Goal: Transaction & Acquisition: Purchase product/service

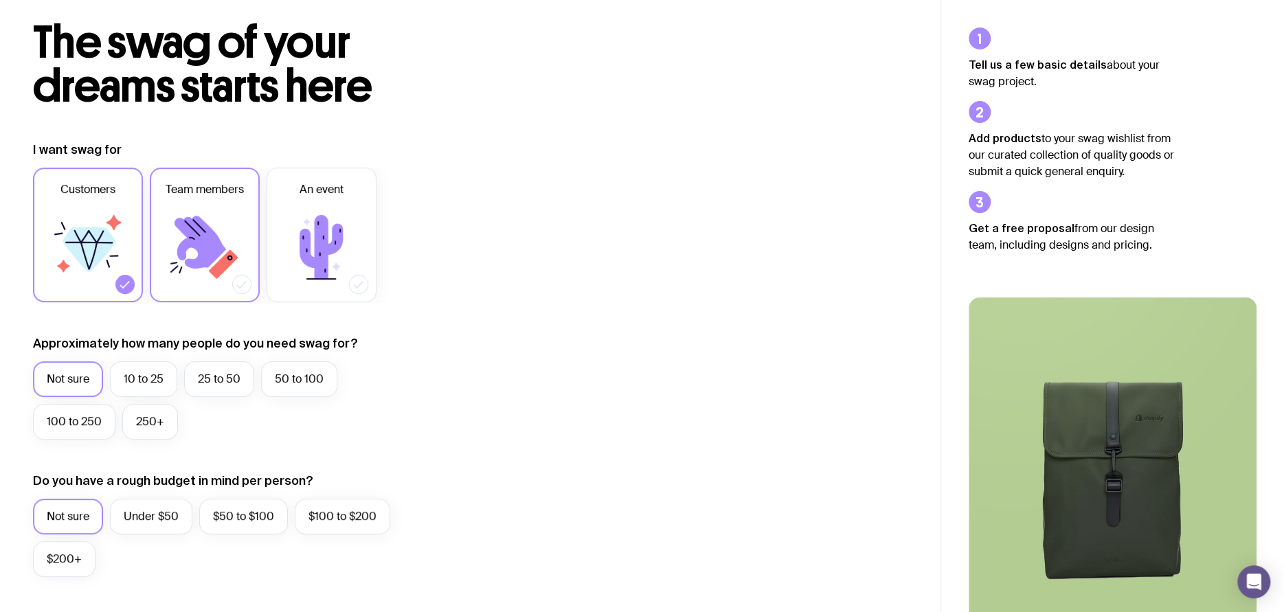
click at [188, 243] on icon at bounding box center [201, 242] width 52 height 53
click at [0, 0] on input "Team members" at bounding box center [0, 0] width 0 height 0
click at [148, 378] on label "10 to 25" at bounding box center [143, 379] width 67 height 36
click at [0, 0] on input "10 to 25" at bounding box center [0, 0] width 0 height 0
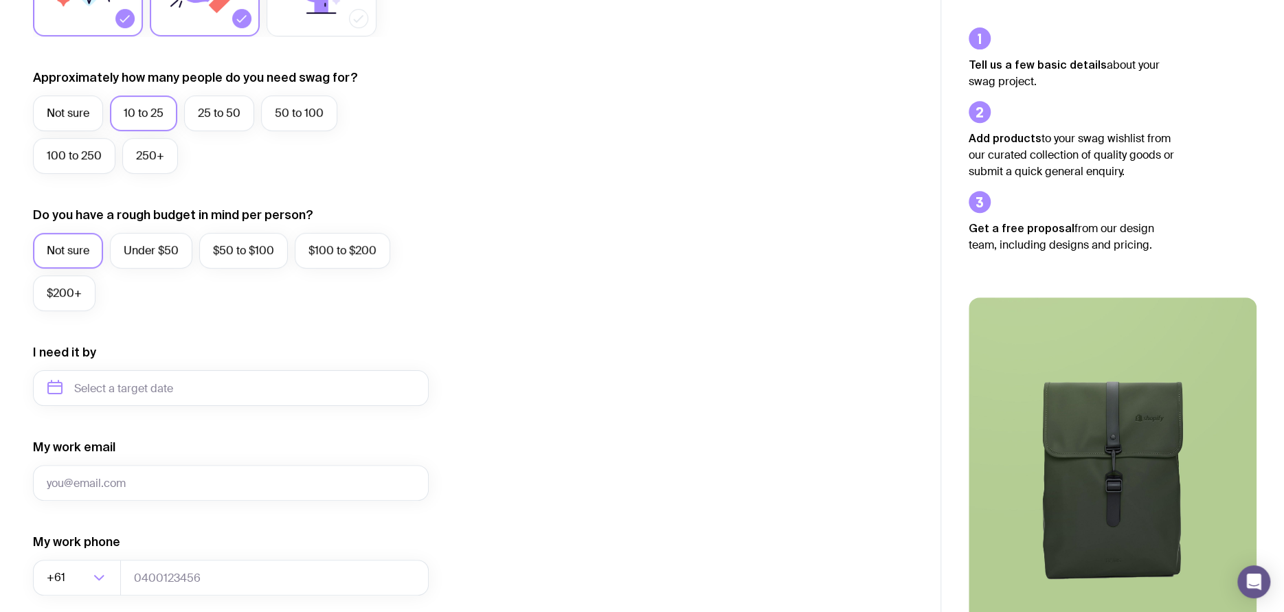
scroll to position [344, 0]
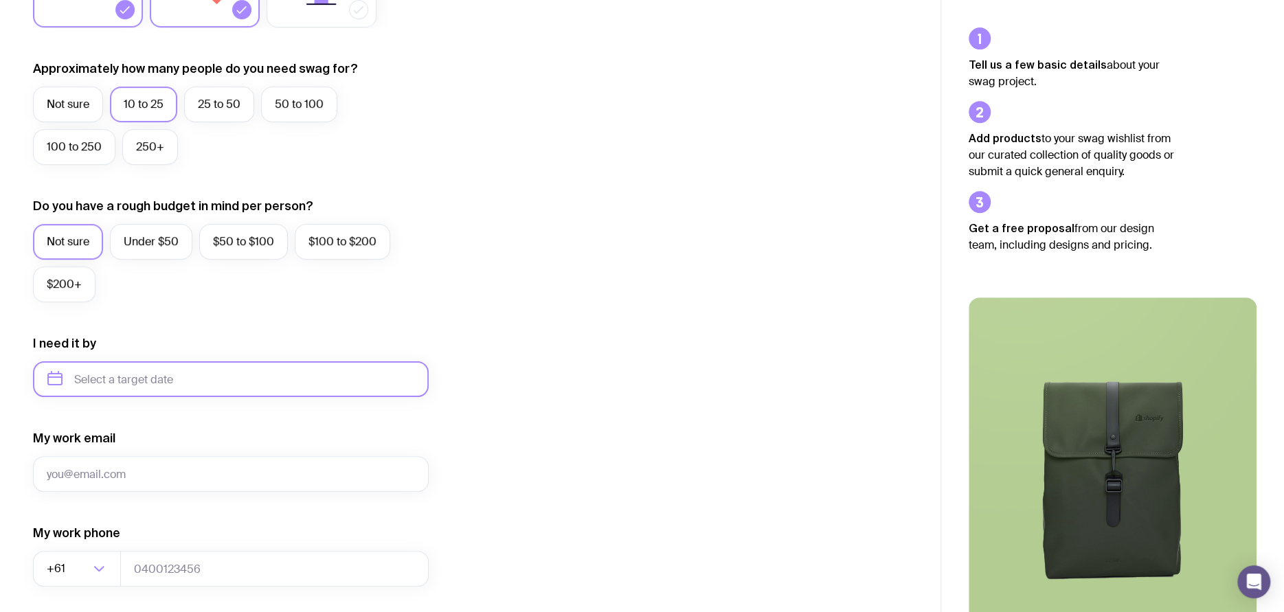
click at [172, 361] on input "text" at bounding box center [231, 379] width 396 height 36
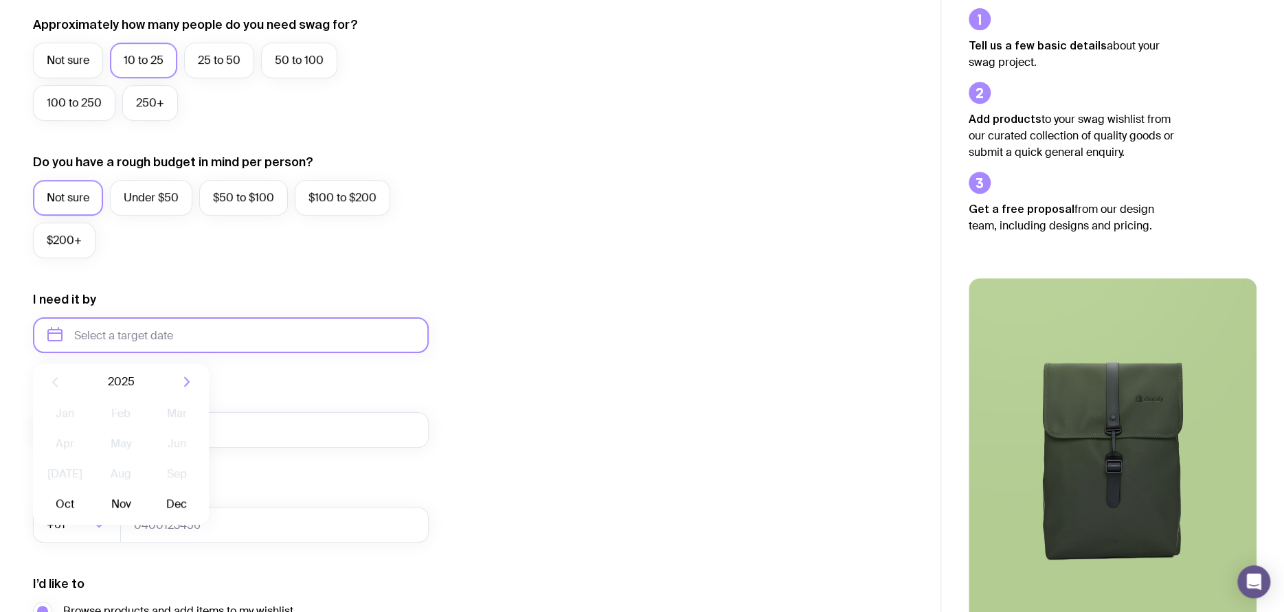
scroll to position [412, 0]
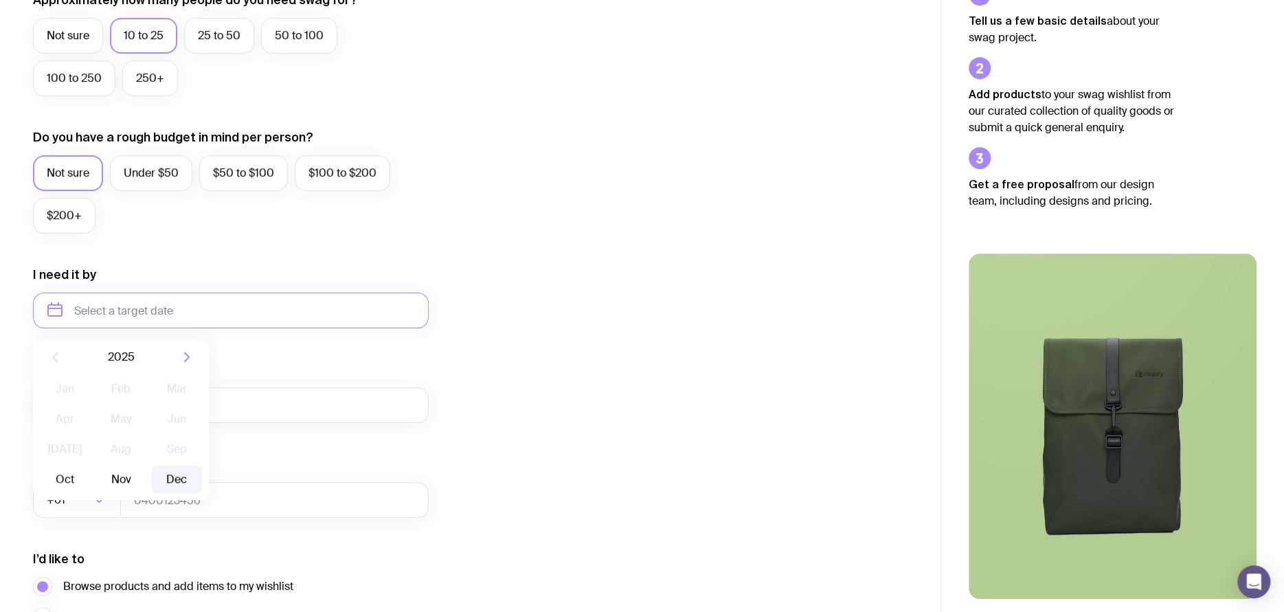
click at [175, 473] on button "Dec" at bounding box center [177, 479] width 50 height 27
type input "[DATE]"
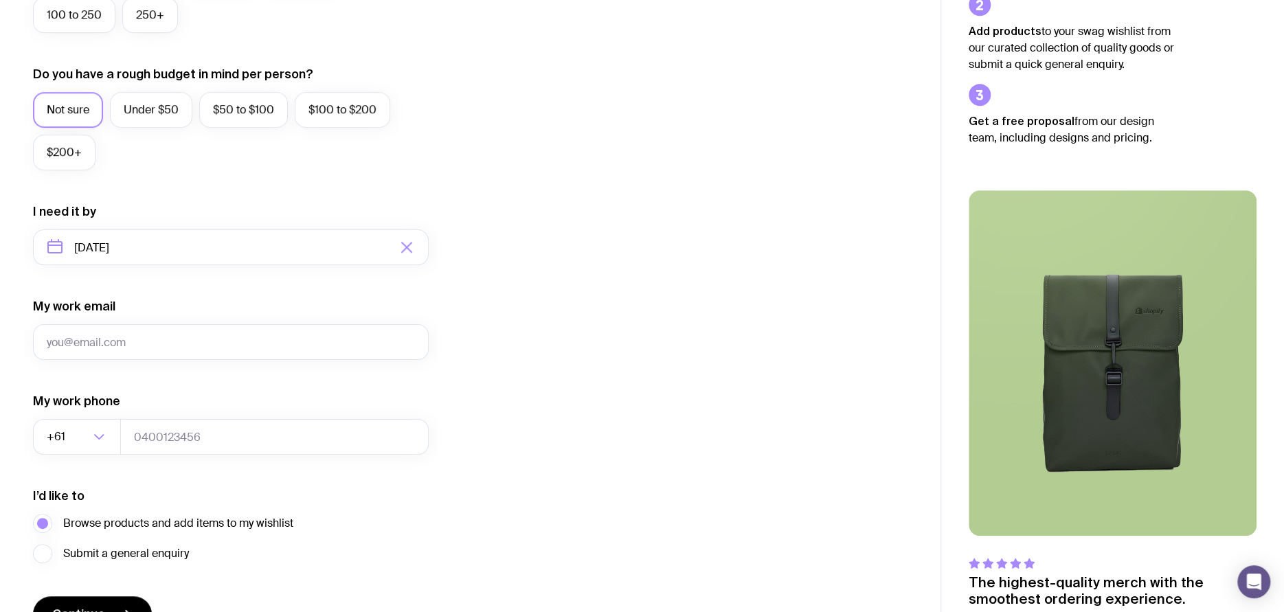
scroll to position [555, 0]
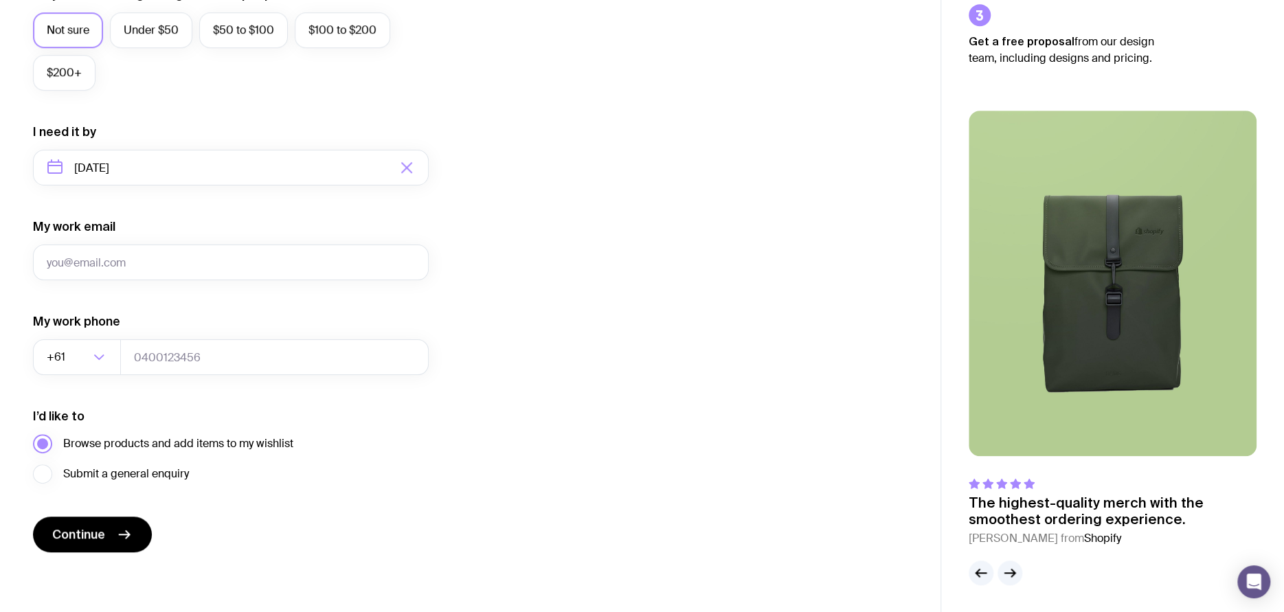
click at [140, 445] on span "Browse products and add items to my wishlist" at bounding box center [178, 444] width 230 height 16
click at [0, 0] on input "Browse products and add items to my wishlist" at bounding box center [0, 0] width 0 height 0
click at [86, 539] on span "Continue" at bounding box center [78, 534] width 53 height 16
type input "[PERSON_NAME][EMAIL_ADDRESS][DOMAIN_NAME]"
click at [159, 360] on input "tel" at bounding box center [274, 357] width 309 height 36
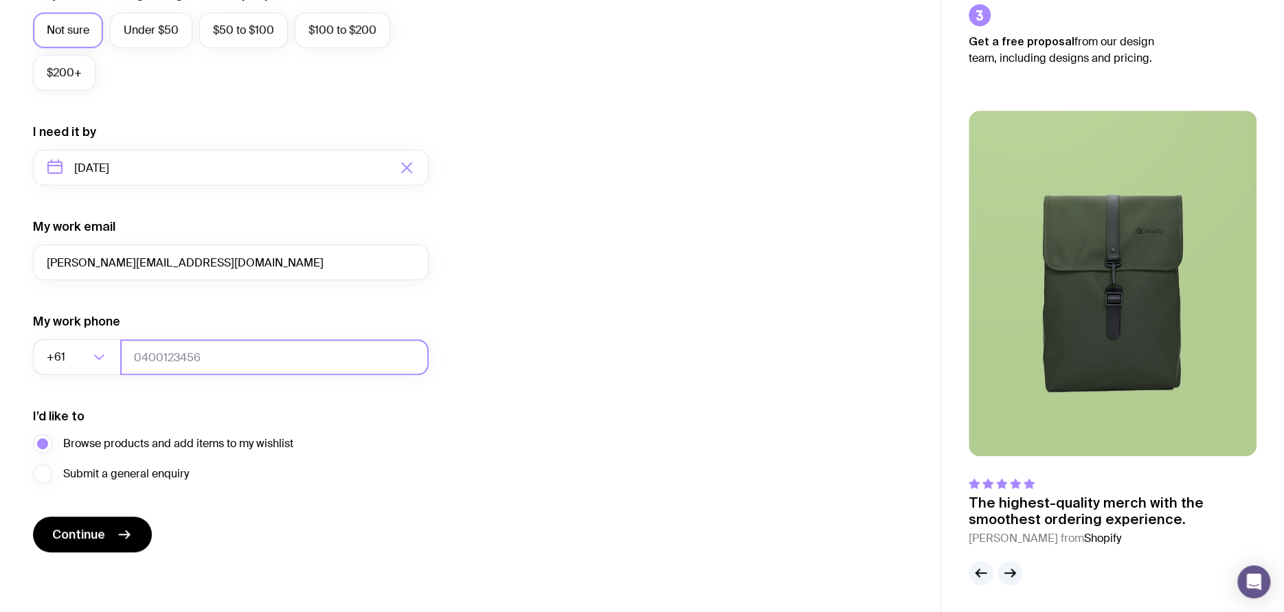
type input "0413022439"
click at [117, 533] on icon "submit" at bounding box center [124, 534] width 16 height 16
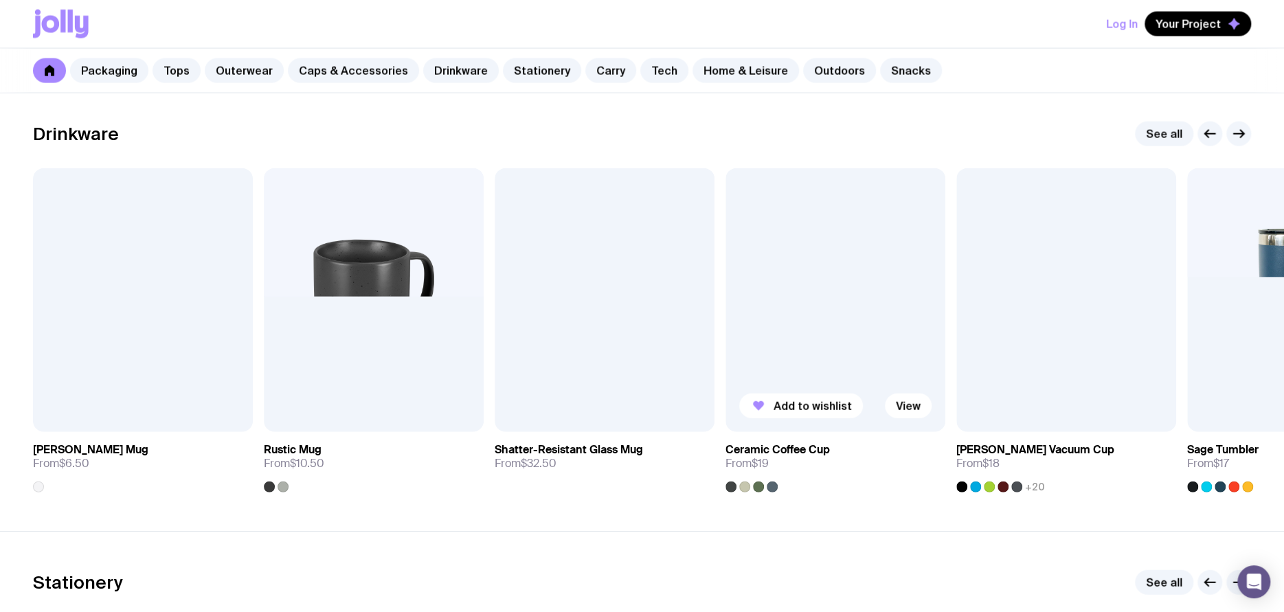
scroll to position [1924, 0]
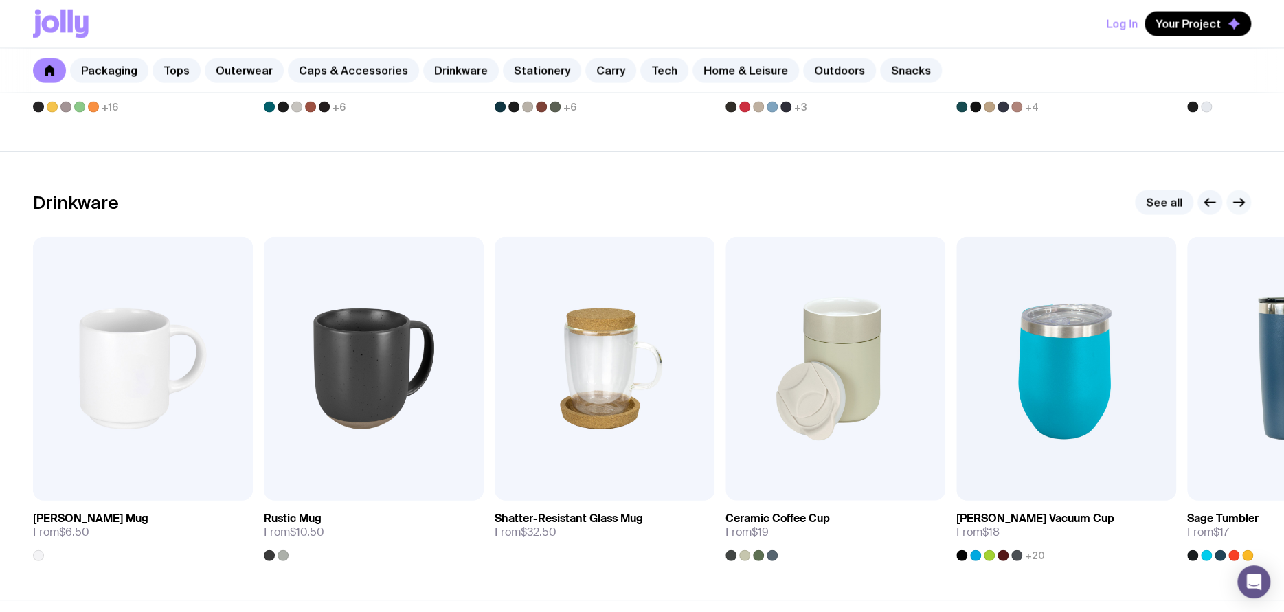
click at [1245, 201] on icon "button" at bounding box center [1239, 202] width 16 height 16
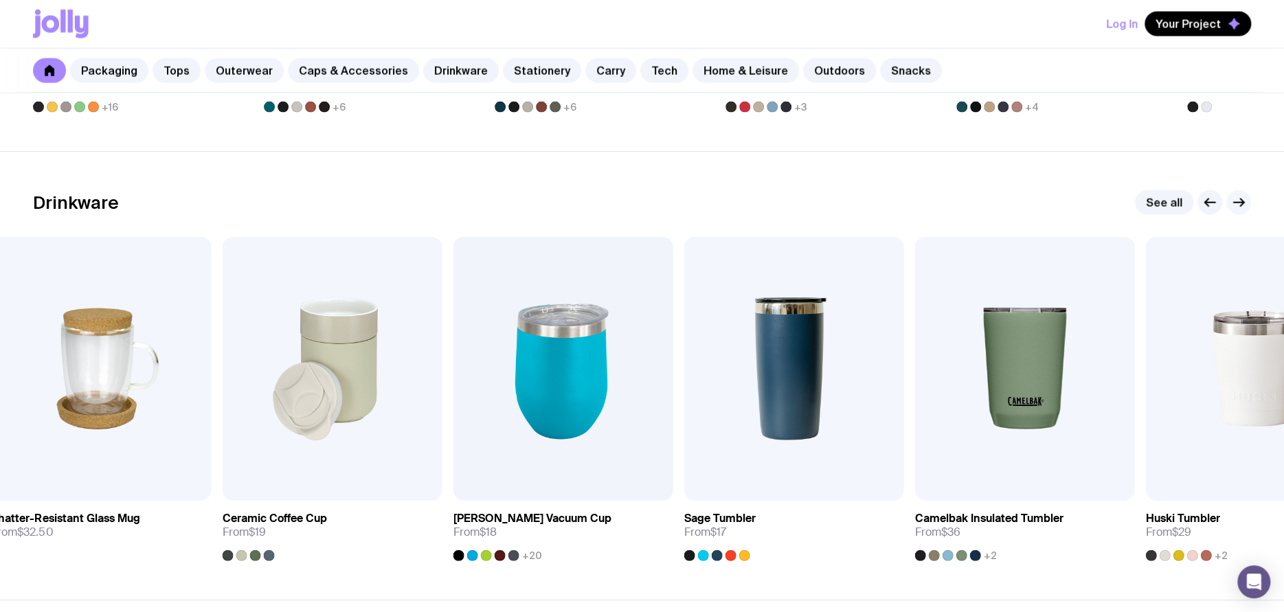
click at [1243, 203] on icon "button" at bounding box center [1239, 203] width 10 height 0
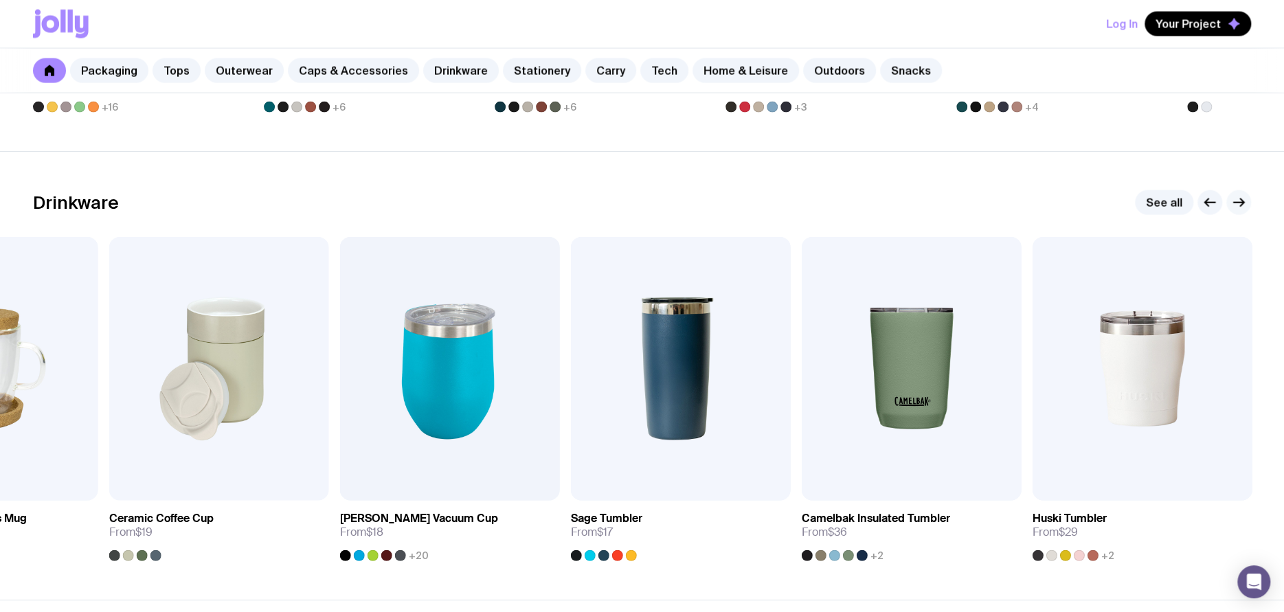
click at [1243, 203] on icon "button" at bounding box center [1239, 203] width 10 height 0
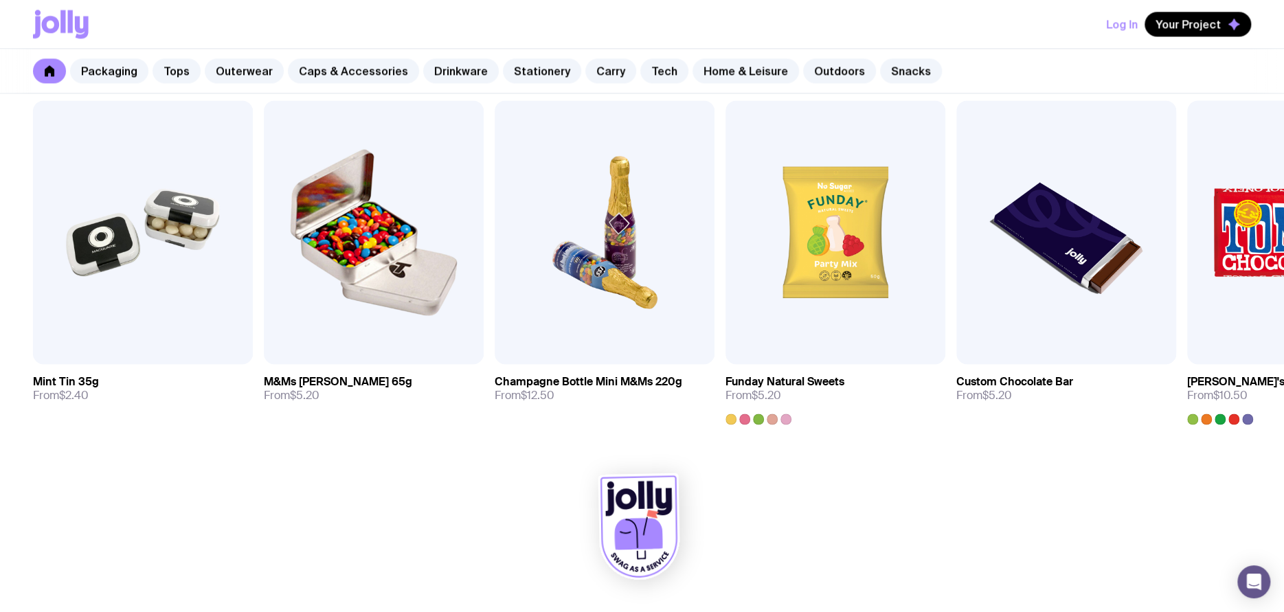
scroll to position [4753, 0]
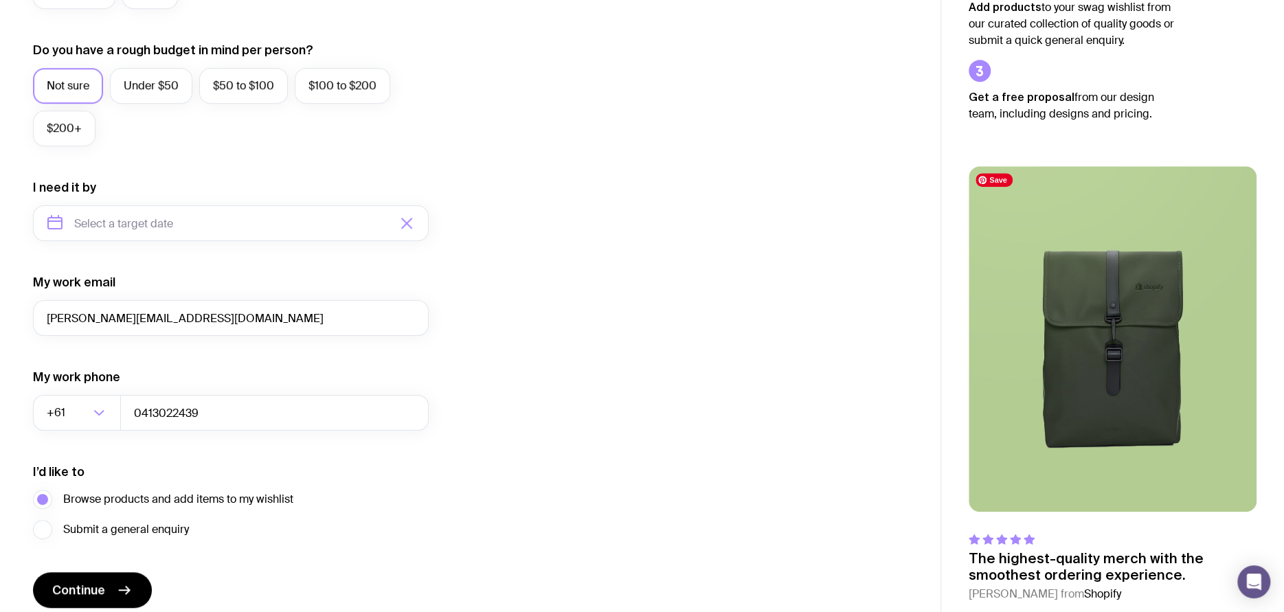
scroll to position [555, 0]
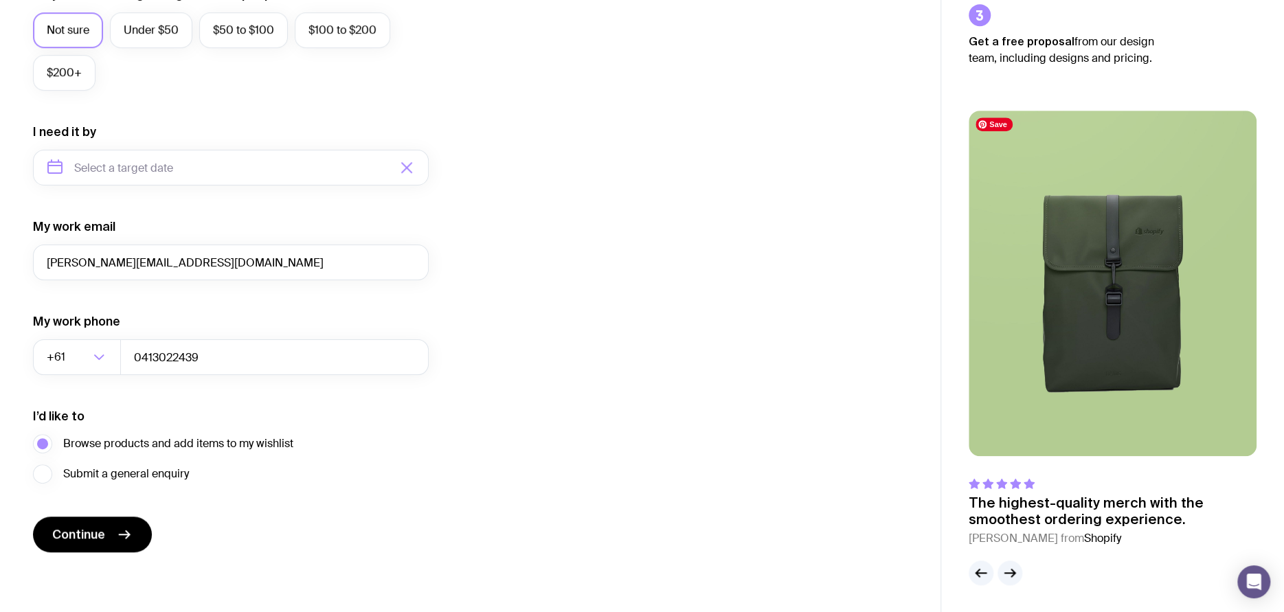
click at [1081, 352] on img at bounding box center [1113, 284] width 288 height 346
drag, startPoint x: 117, startPoint y: 535, endPoint x: 168, endPoint y: 535, distance: 51.5
click at [116, 537] on icon "submit" at bounding box center [124, 534] width 16 height 16
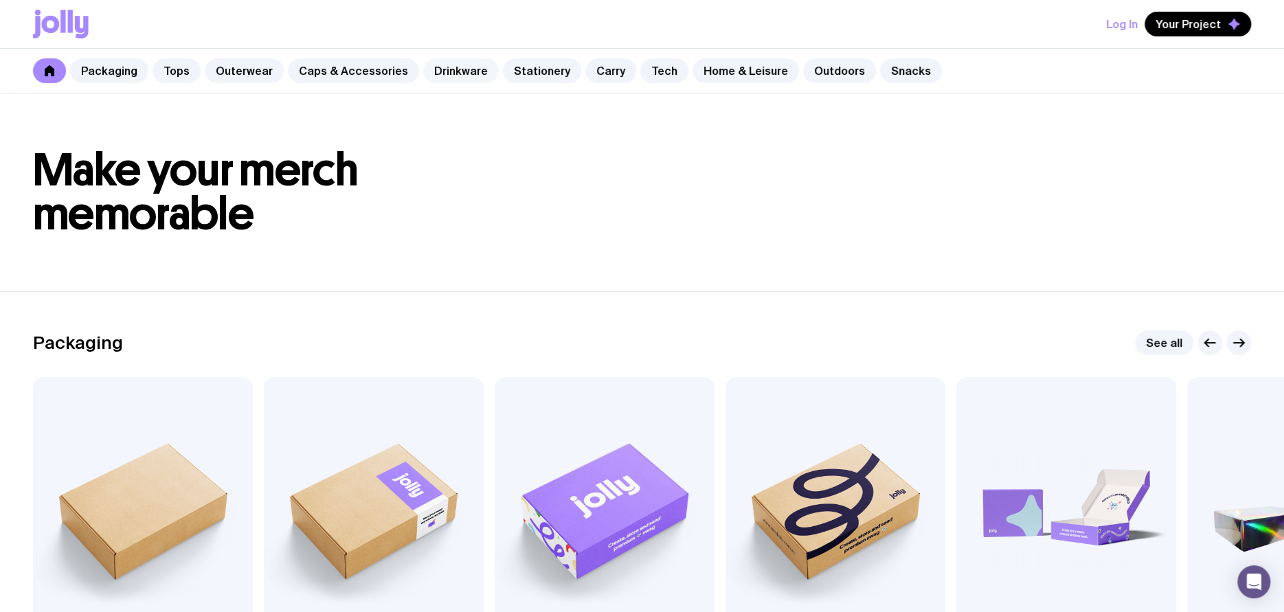
click at [442, 67] on link "Drinkware" at bounding box center [461, 70] width 76 height 25
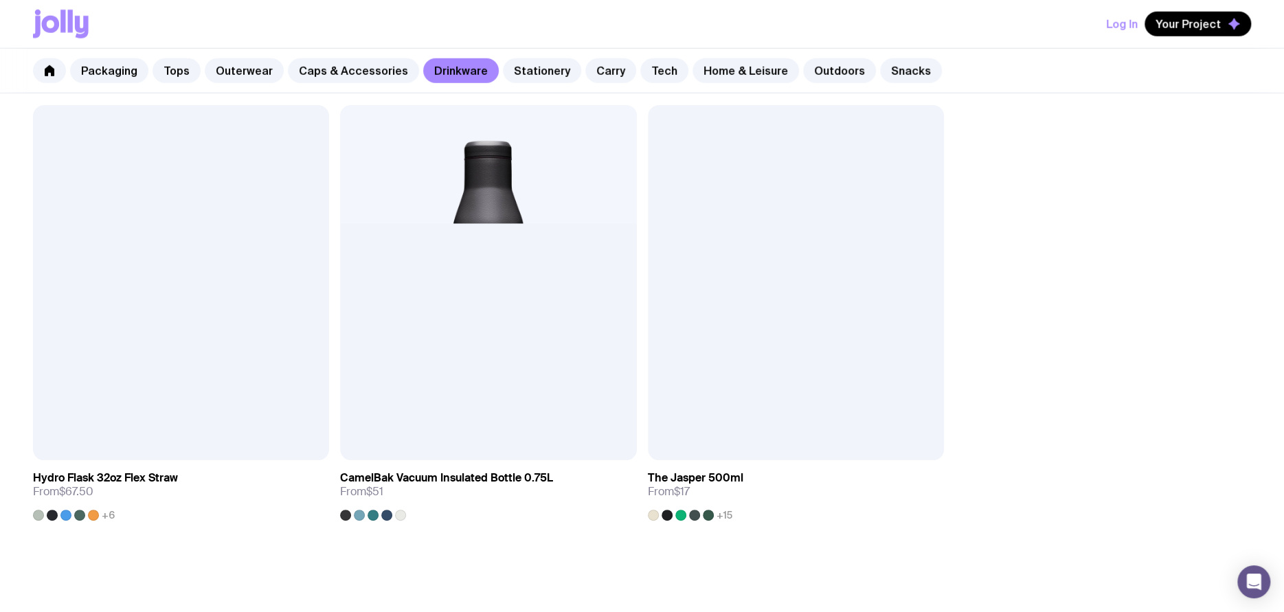
scroll to position [2611, 0]
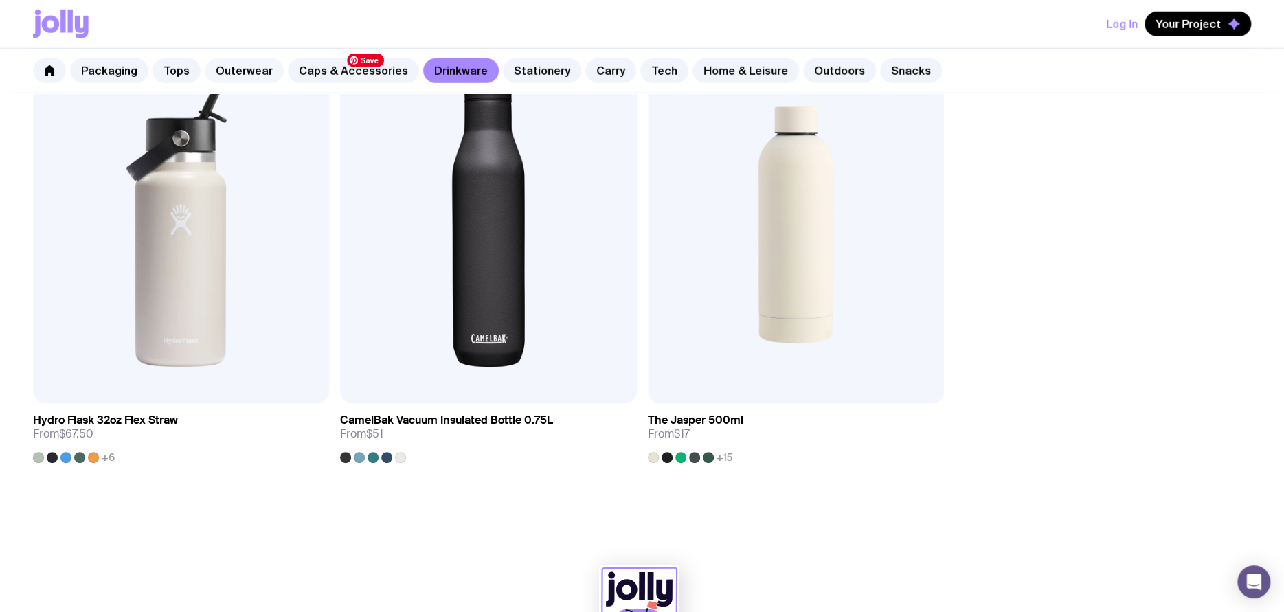
drag, startPoint x: 428, startPoint y: 108, endPoint x: 243, endPoint y: 80, distance: 187.6
click at [243, 80] on link "Outerwear" at bounding box center [244, 70] width 79 height 25
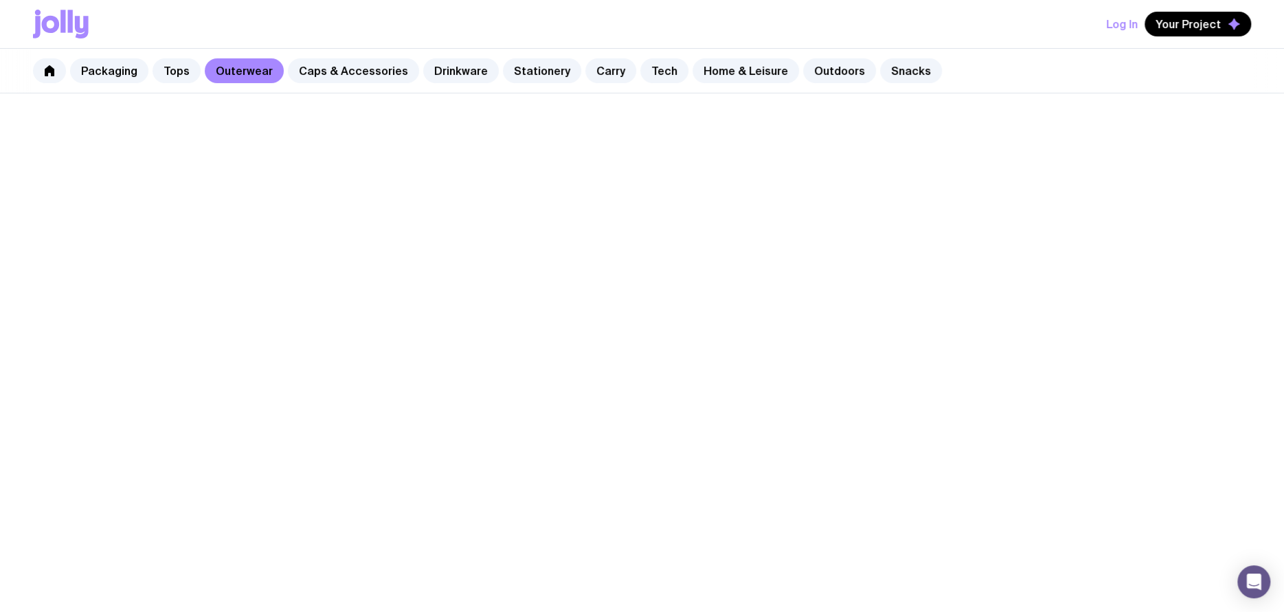
click at [245, 78] on link "Outerwear" at bounding box center [244, 70] width 79 height 25
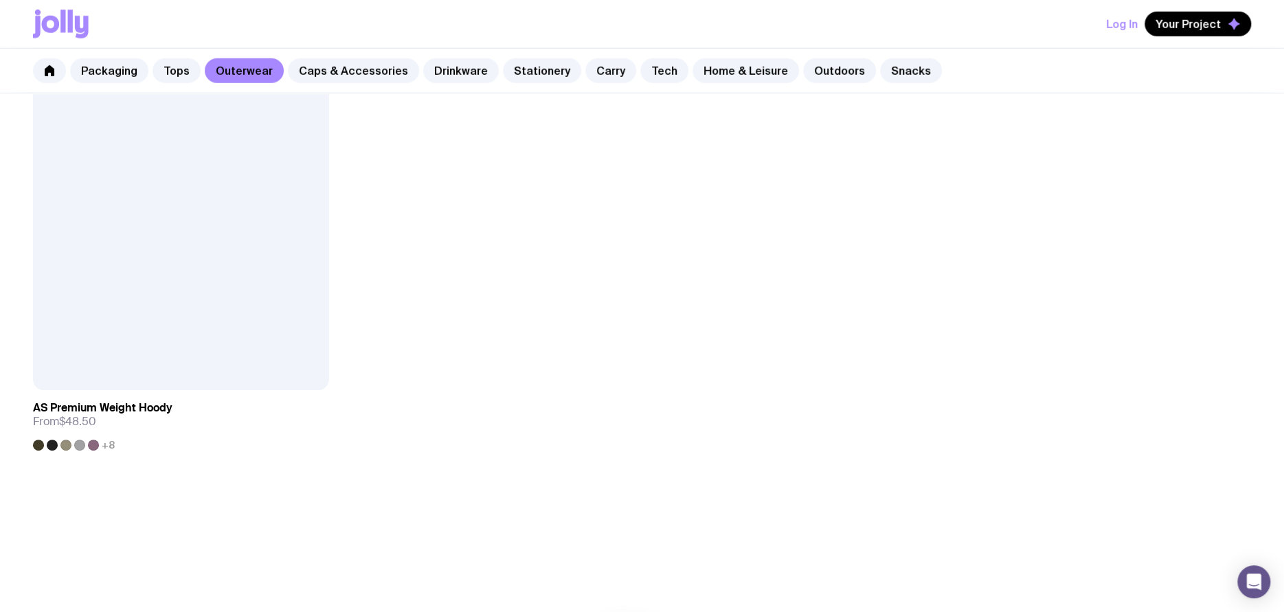
scroll to position [2694, 0]
